Goal: Contribute content: Add original content to the website for others to see

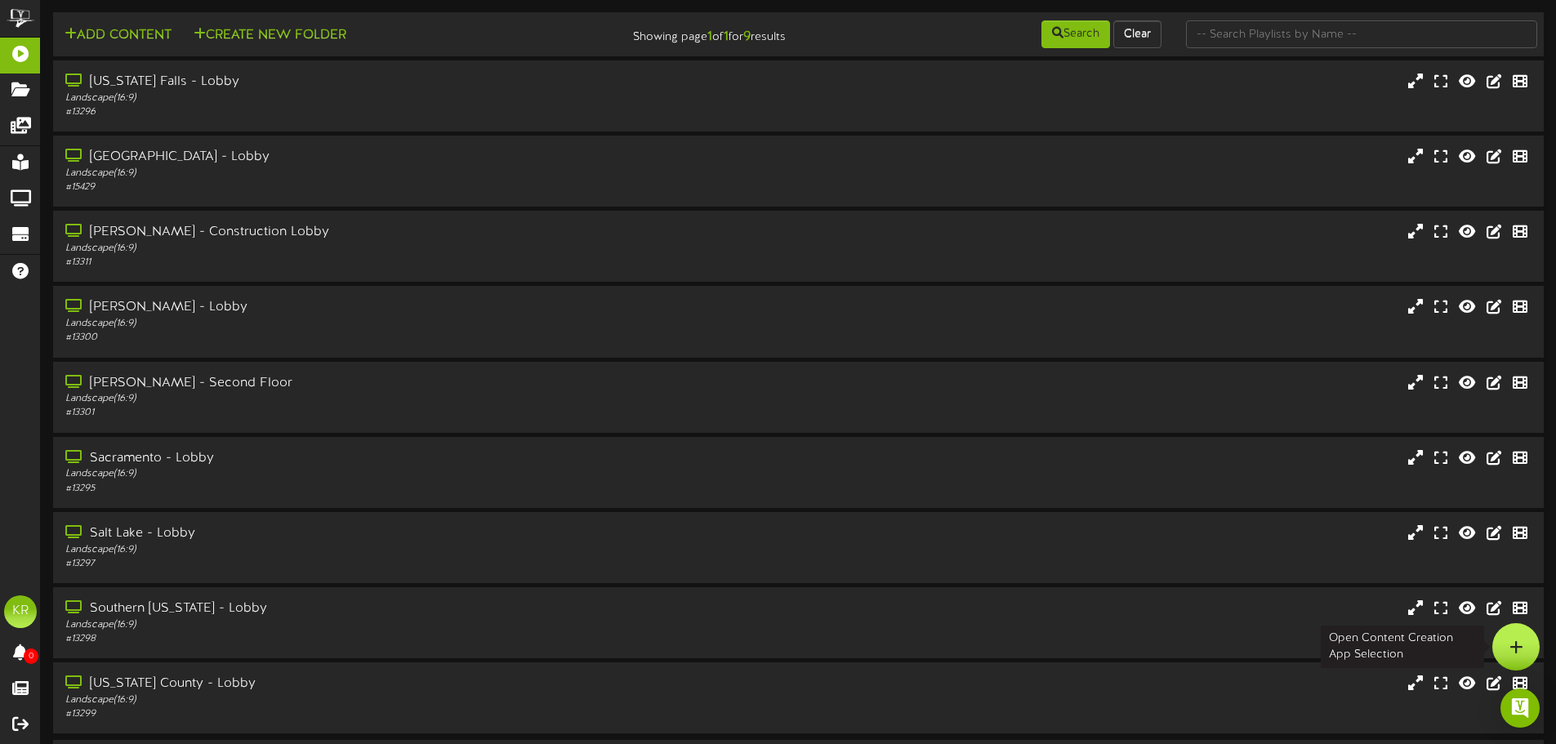
click at [1522, 654] on icon at bounding box center [1517, 647] width 14 height 15
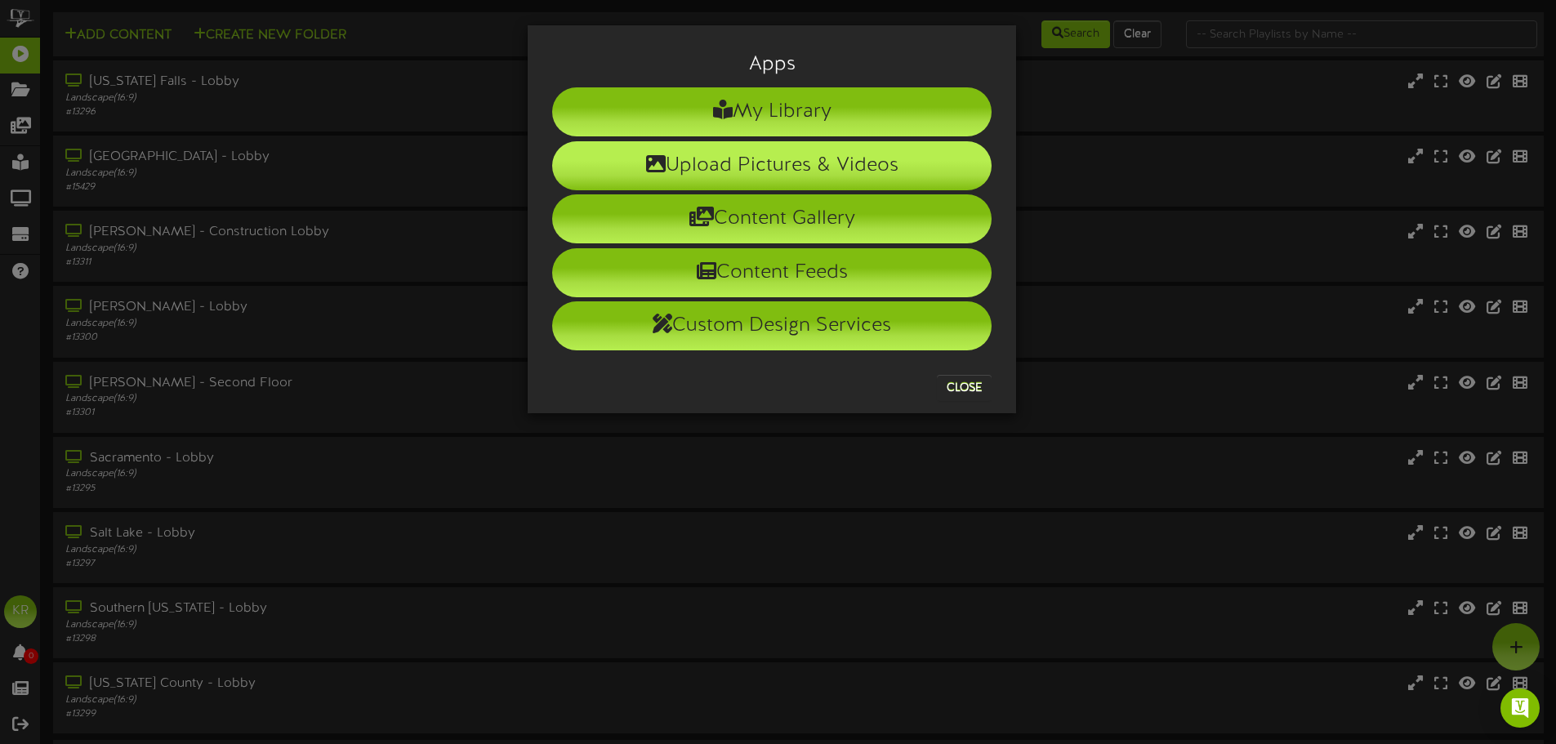
click at [740, 164] on li "Upload Pictures & Videos" at bounding box center [772, 165] width 440 height 49
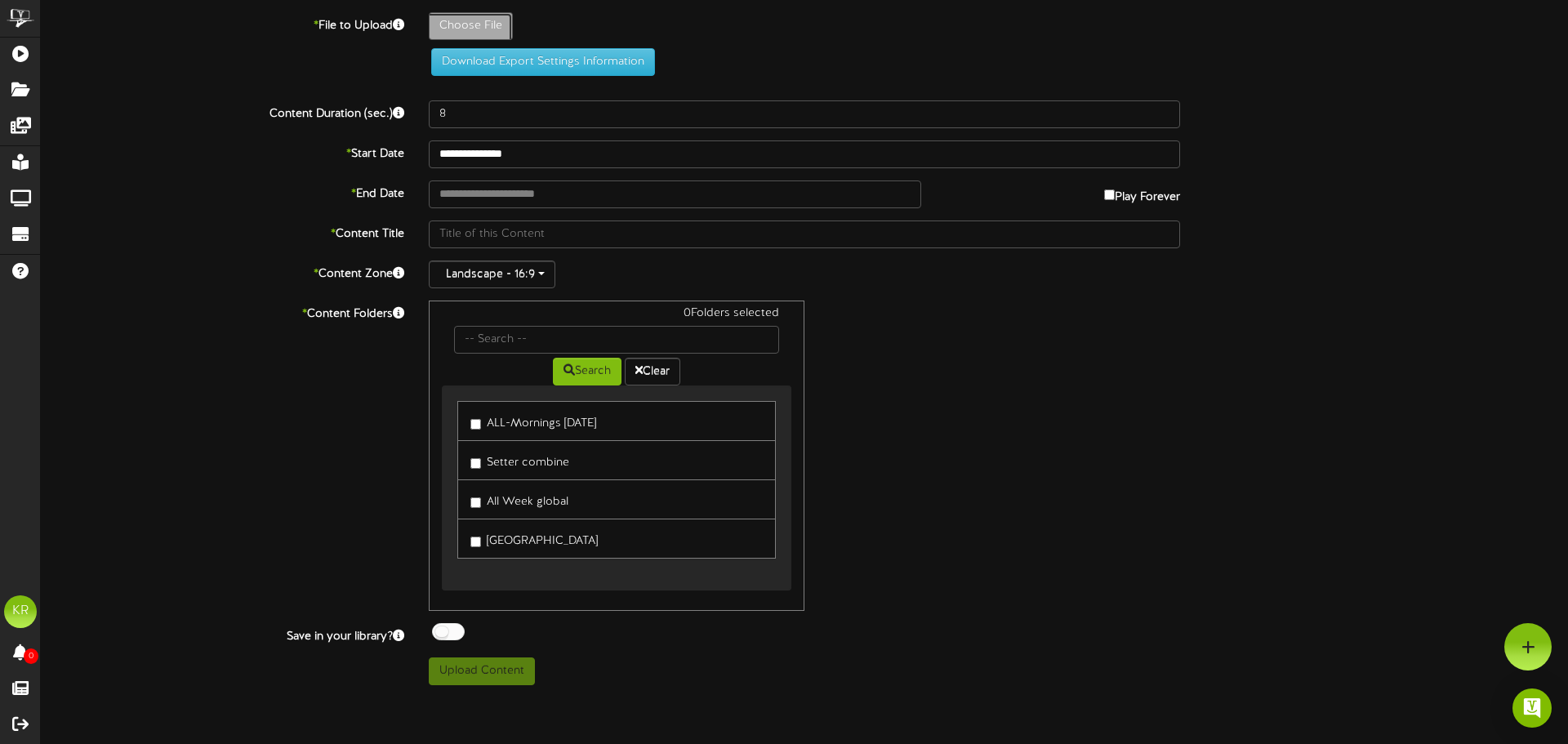
type input "**********"
type input "INSTALLS10-8"
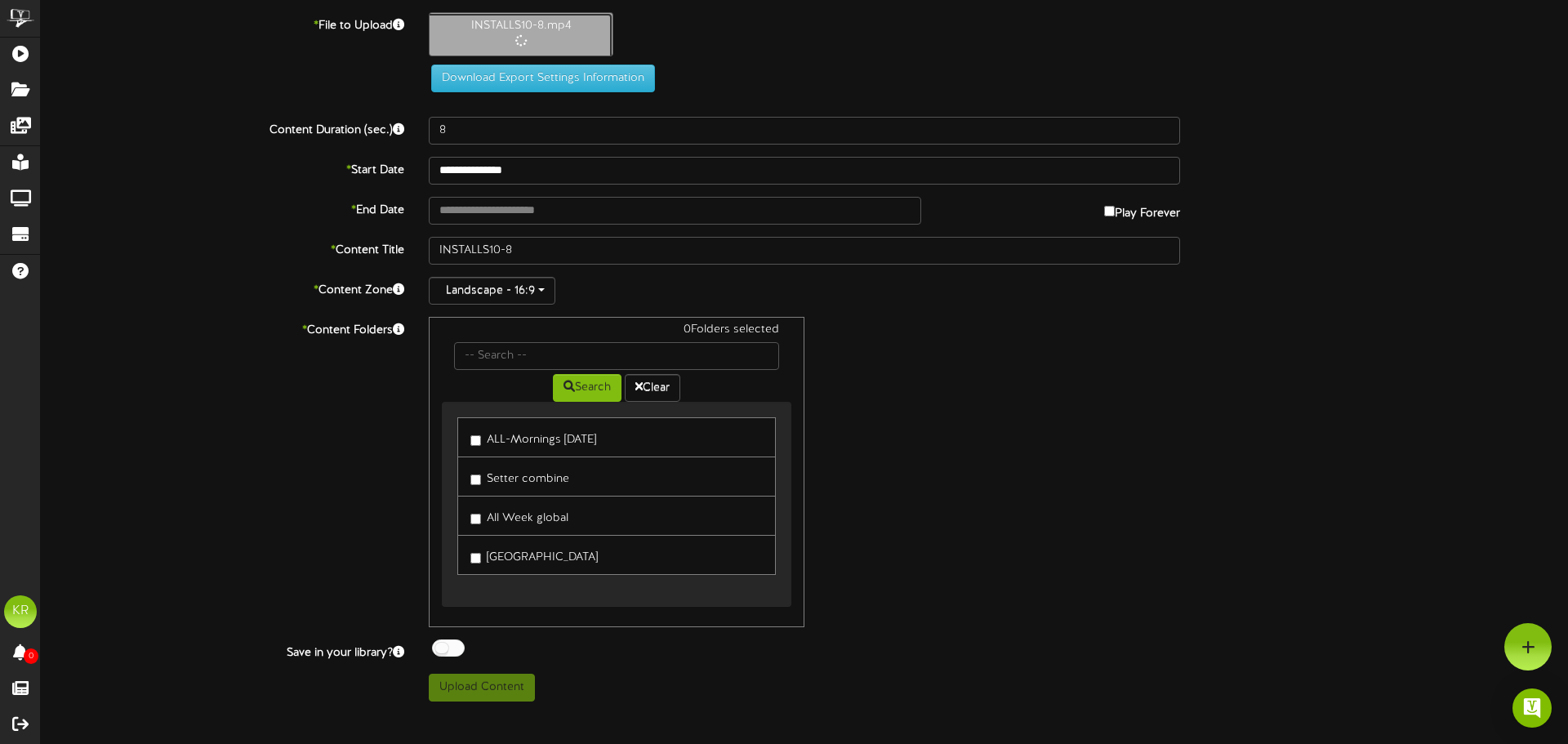
type input "10"
click at [471, 212] on input "text" at bounding box center [675, 211] width 493 height 28
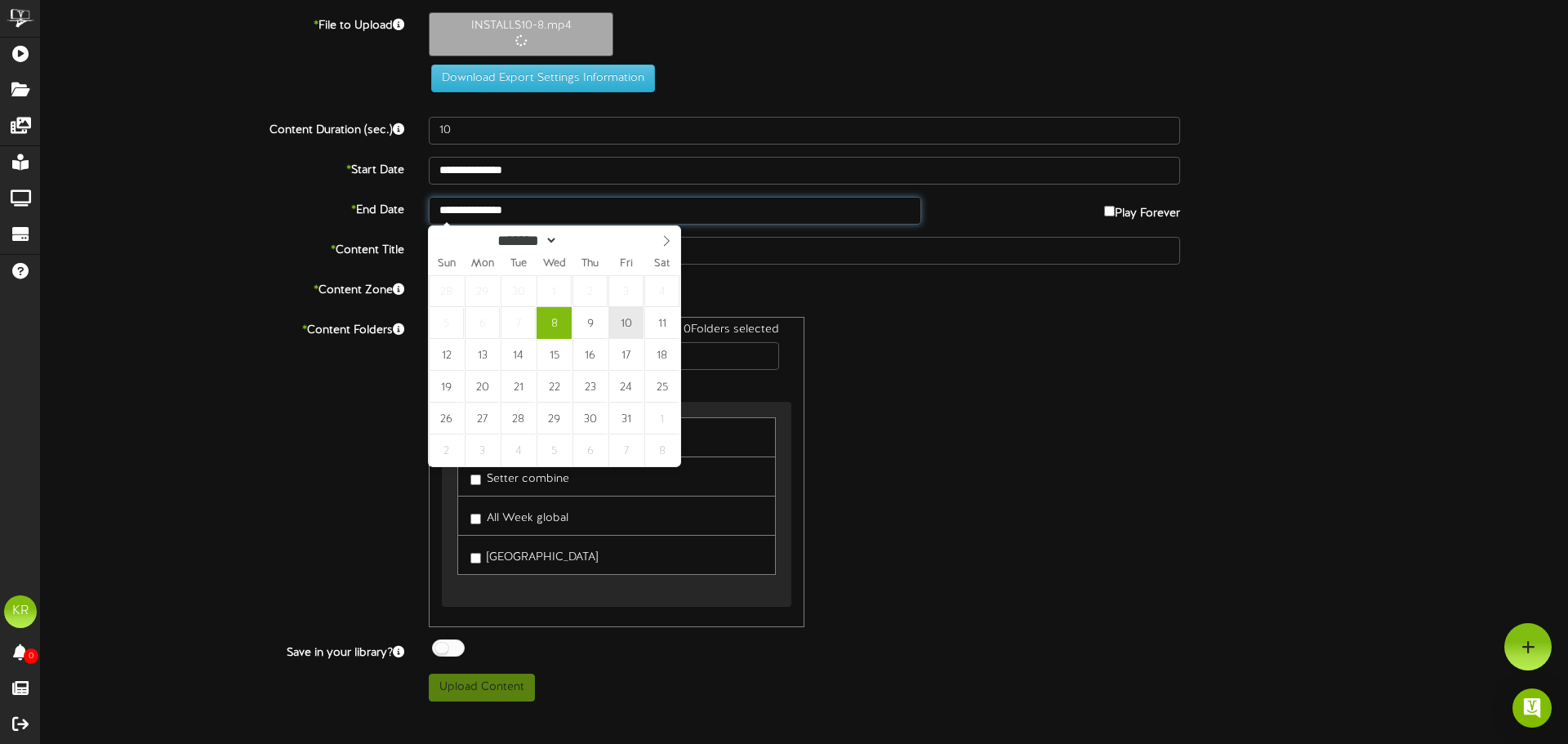
type input "**********"
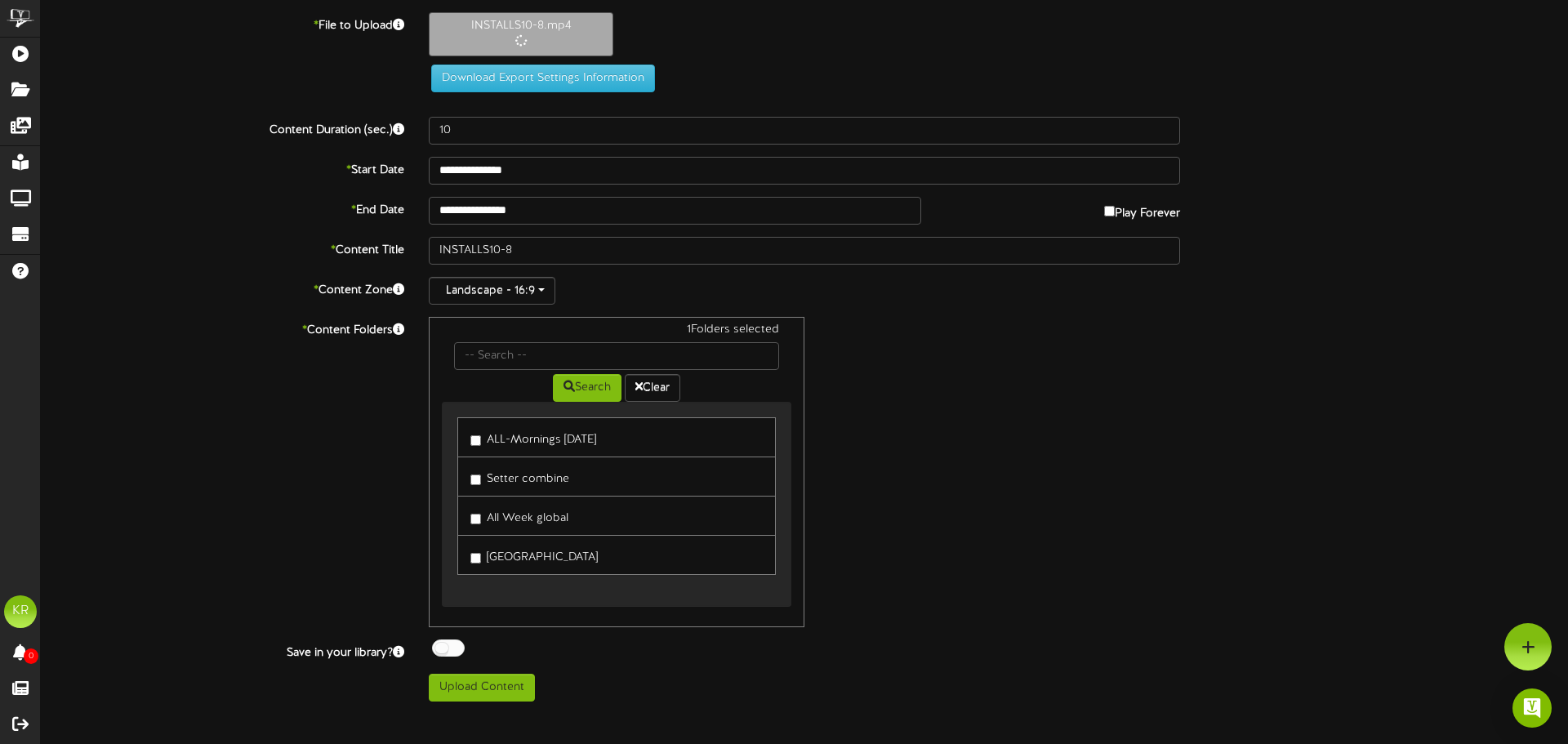
click at [481, 518] on label "All Week global" at bounding box center [520, 516] width 98 height 22
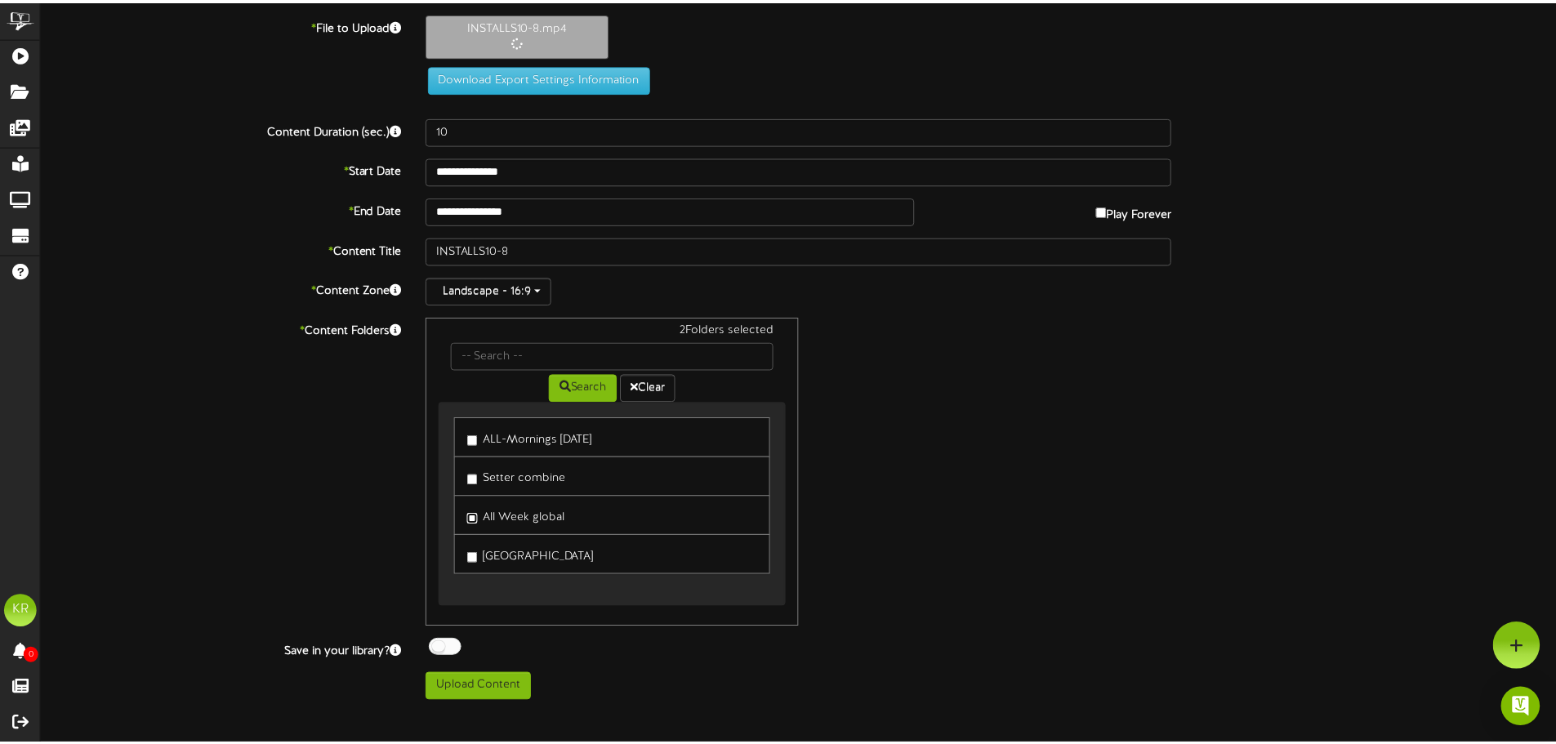
scroll to position [1, 0]
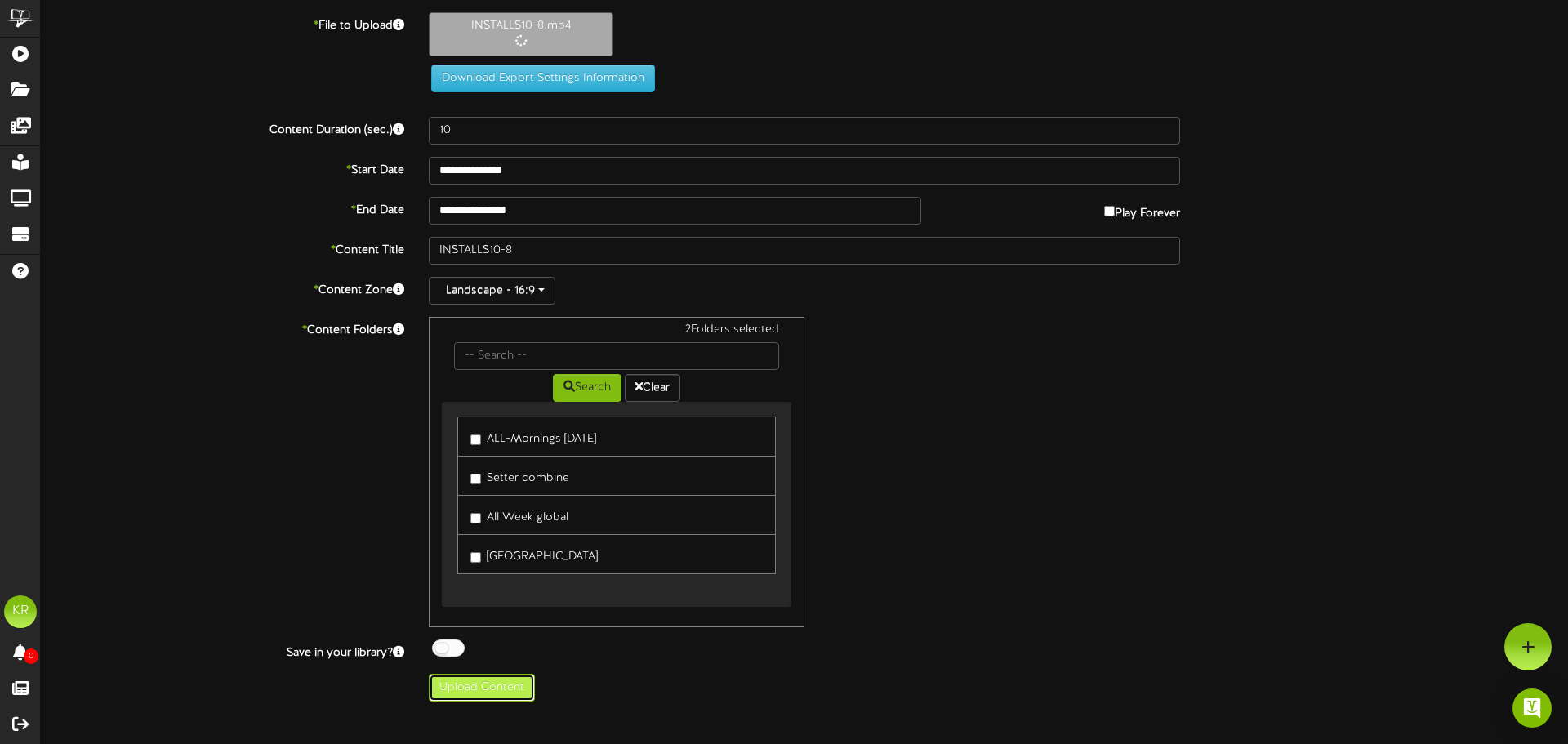
click at [499, 691] on button "Upload Content" at bounding box center [482, 688] width 106 height 28
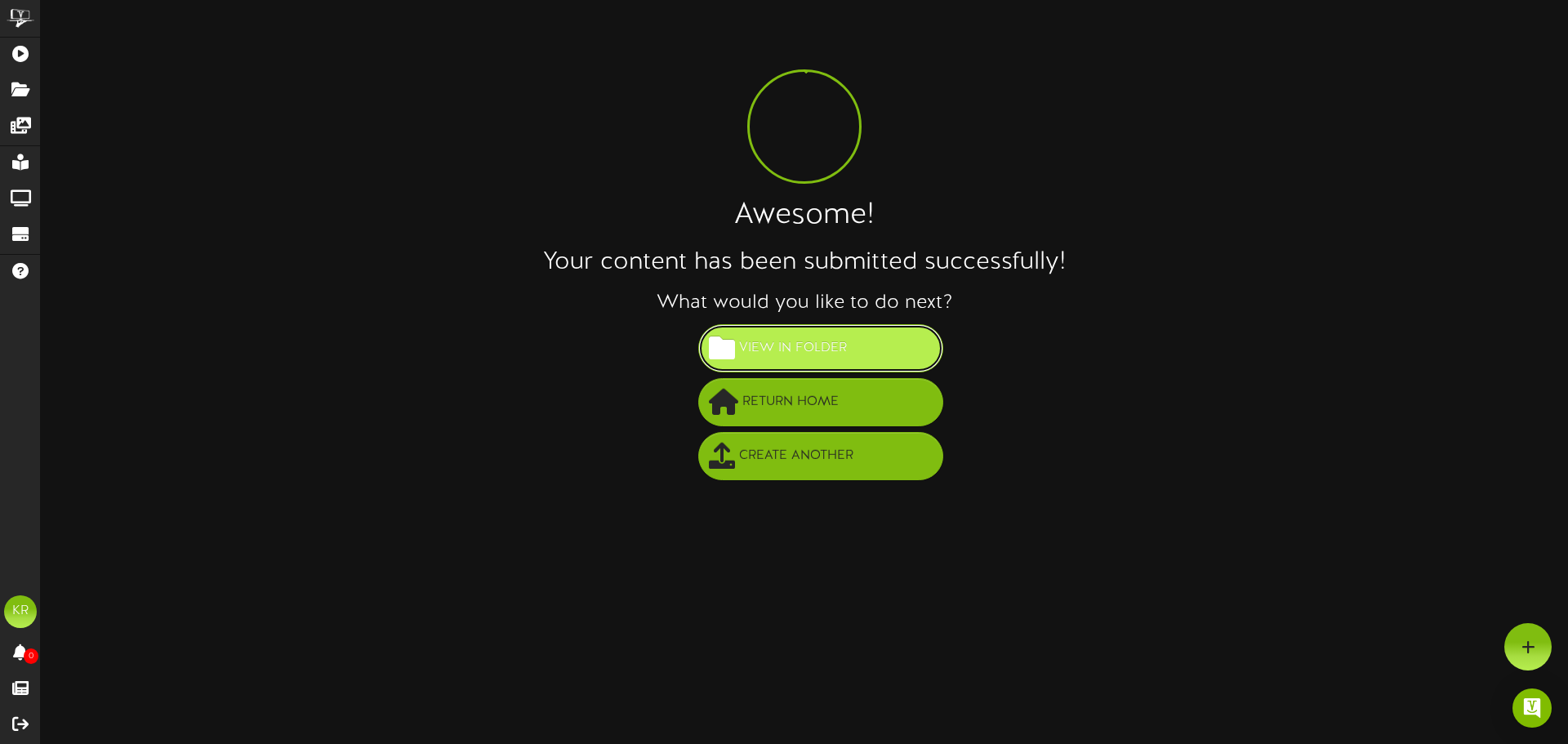
click at [796, 344] on span "View in Folder" at bounding box center [792, 348] width 116 height 27
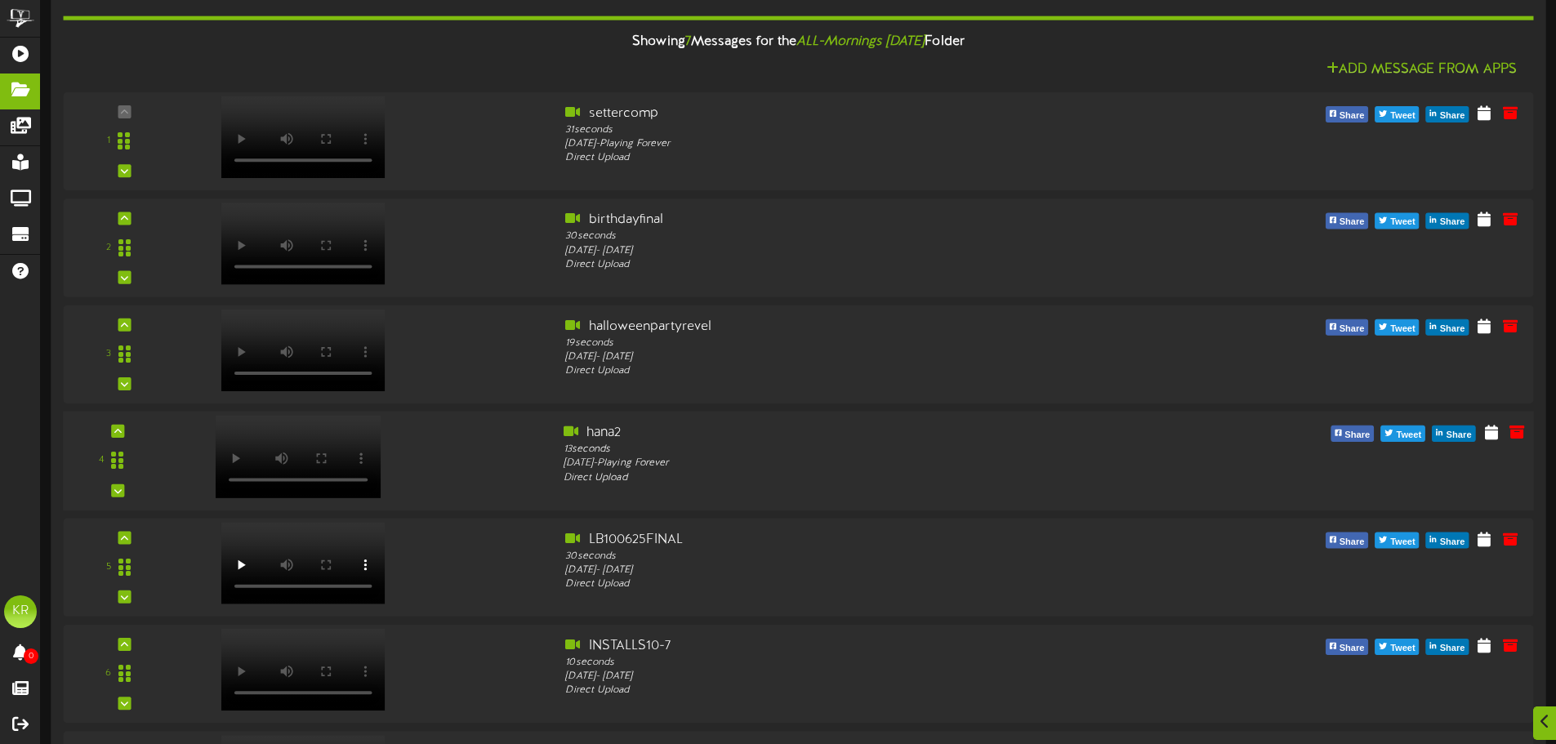
scroll to position [327, 0]
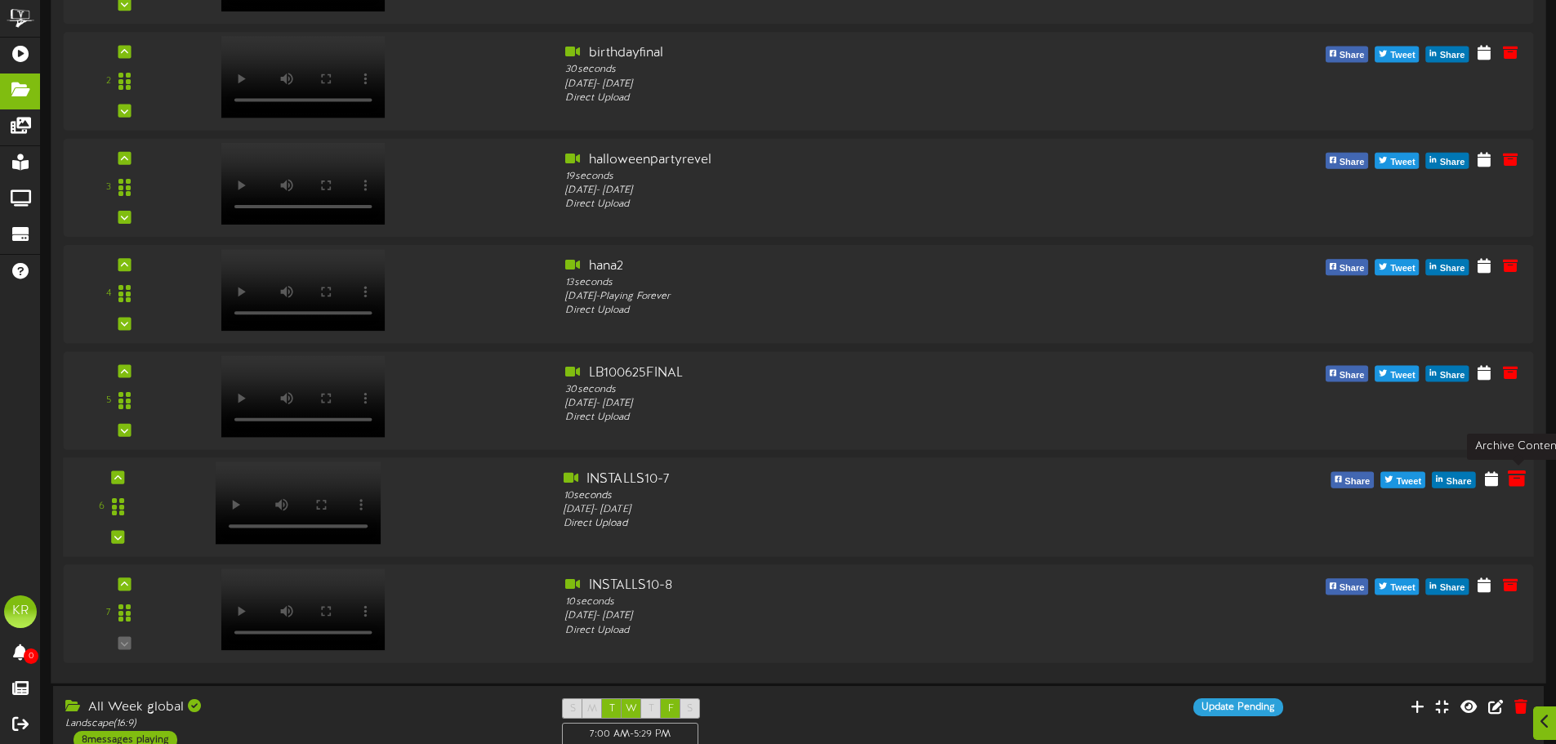
click at [1520, 485] on icon at bounding box center [1517, 478] width 18 height 18
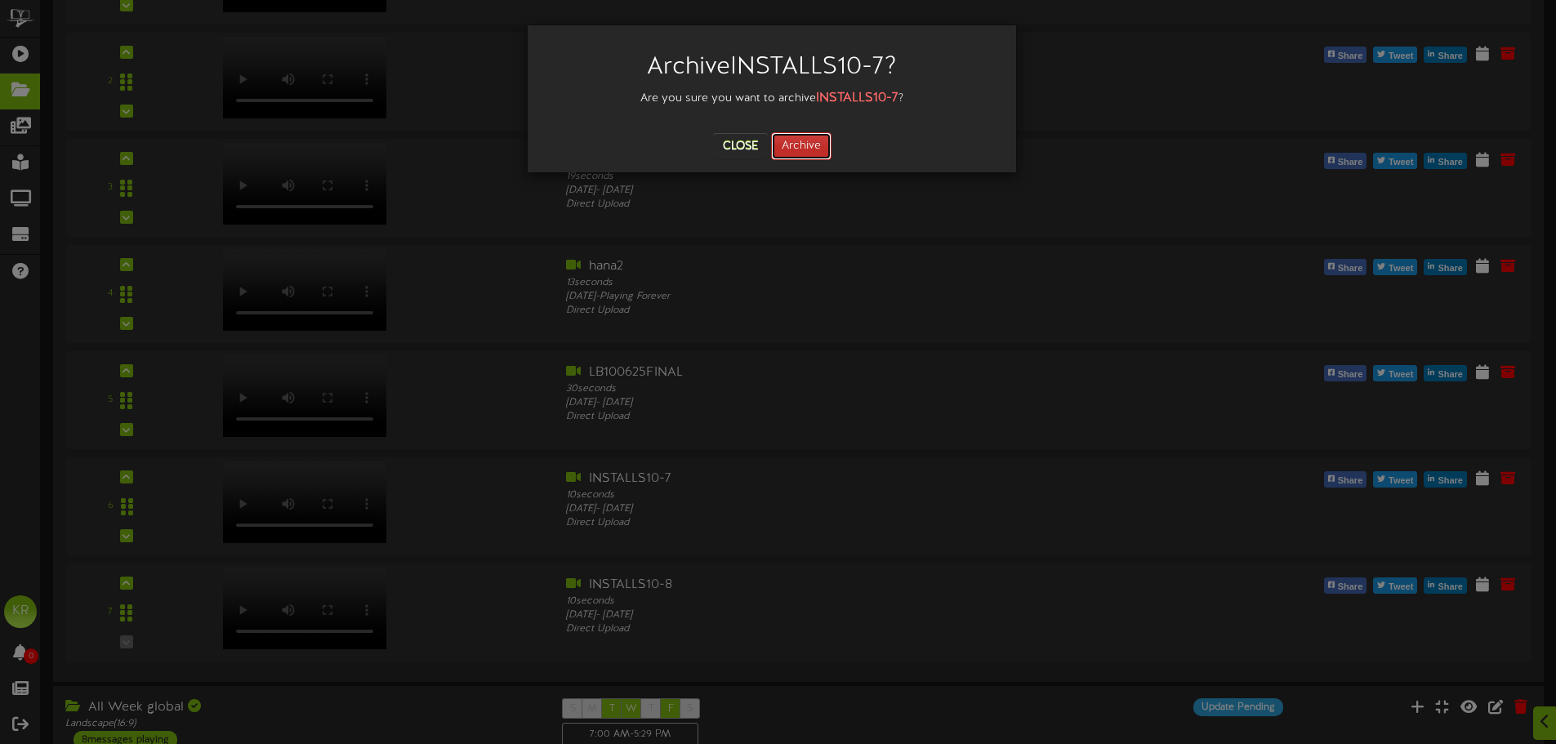
click at [793, 146] on button "Archive" at bounding box center [801, 146] width 60 height 28
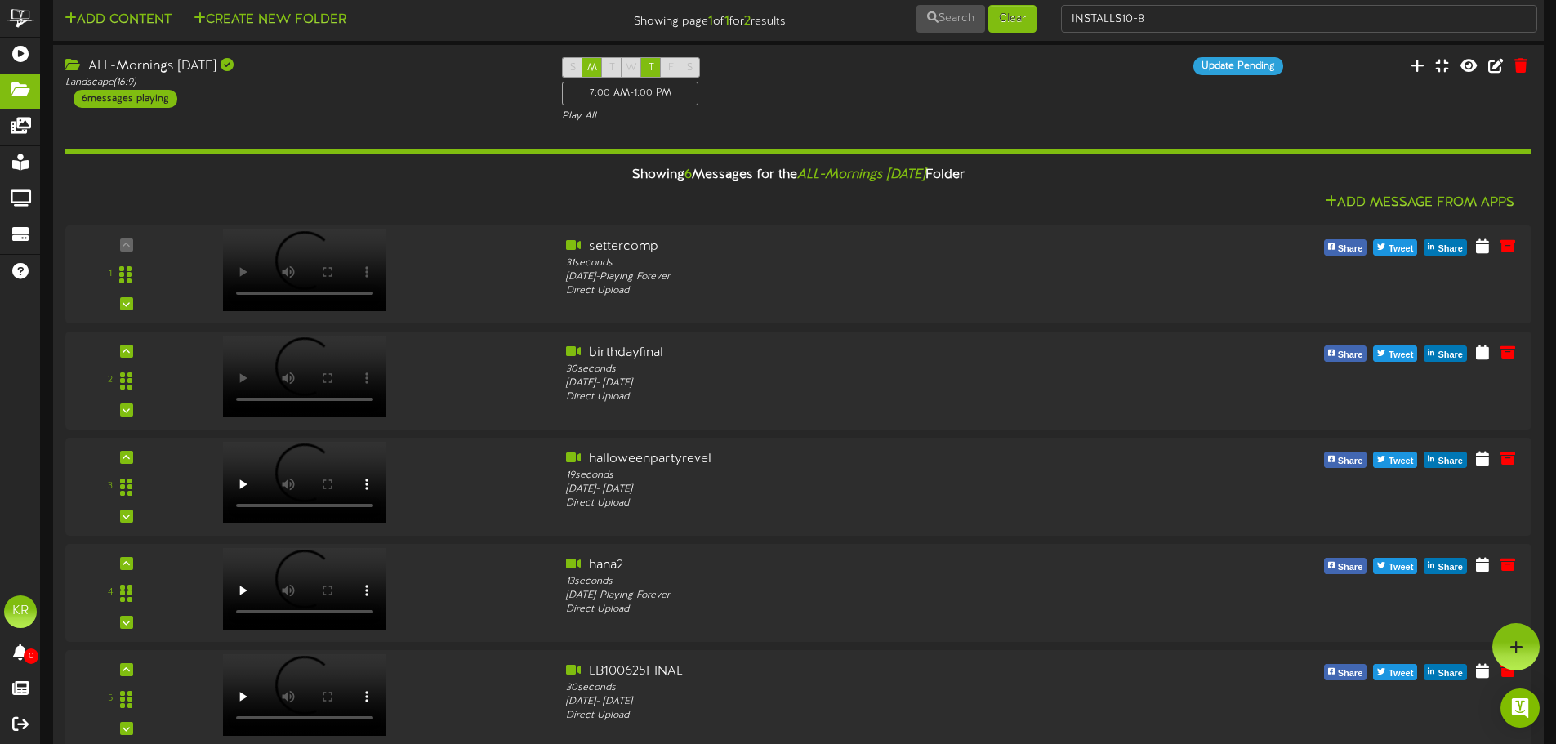
scroll to position [0, 0]
